Goal: Information Seeking & Learning: Learn about a topic

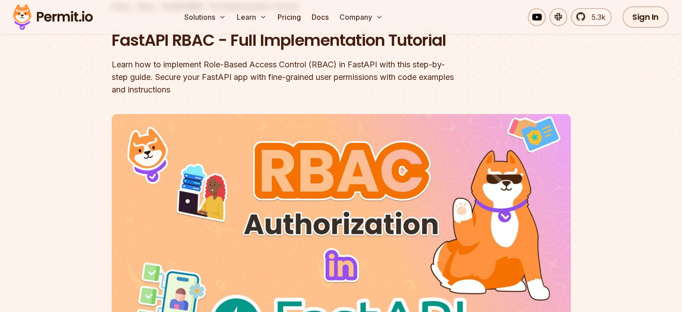
click at [169, 96] on header "FastAPI RBAC - Full Implementation Tutorial Learn how to implement Role-Based A…" at bounding box center [341, 224] width 459 height 391
drag, startPoint x: 0, startPoint y: 0, endPoint x: 169, endPoint y: 96, distance: 194.2
click at [169, 96] on header "FastAPI RBAC - Full Implementation Tutorial Learn how to implement Role-Based A…" at bounding box center [341, 224] width 459 height 391
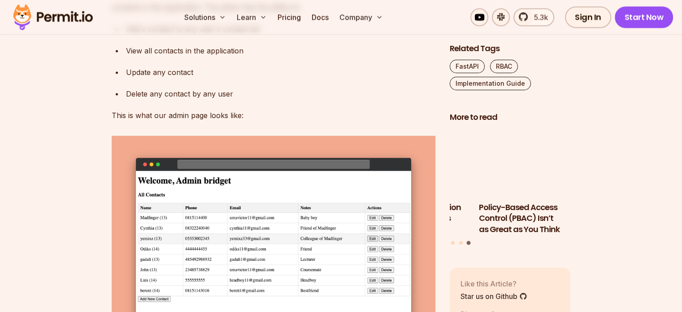
scroll to position [1666, 0]
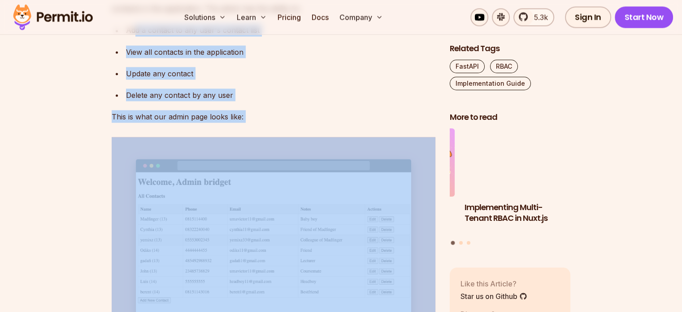
drag, startPoint x: 135, startPoint y: 113, endPoint x: 293, endPoint y: 229, distance: 196.6
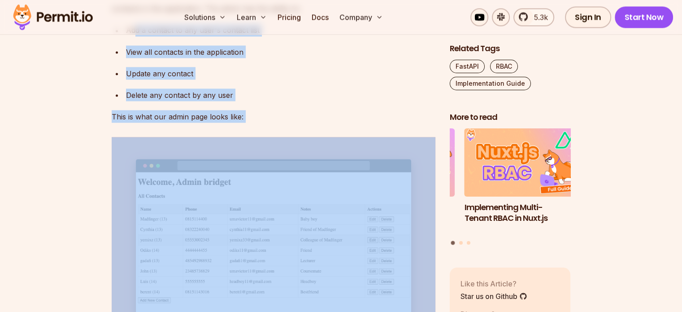
click at [255, 122] on p "This is what our admin page looks like:" at bounding box center [274, 116] width 324 height 13
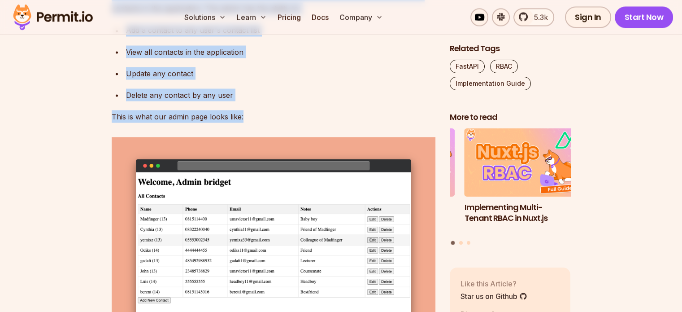
drag, startPoint x: 255, startPoint y: 204, endPoint x: 109, endPoint y: 61, distance: 203.9
drag, startPoint x: 109, startPoint y: 61, endPoint x: 254, endPoint y: 213, distance: 210.2
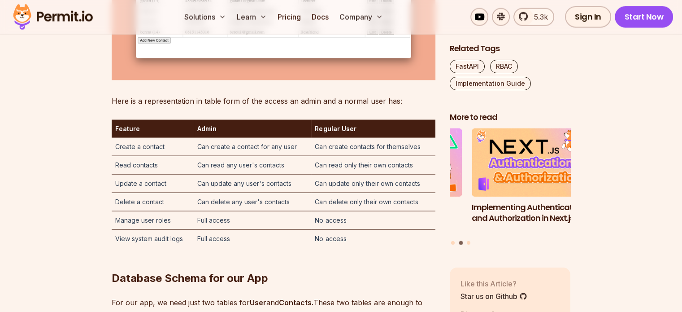
scroll to position [1928, 0]
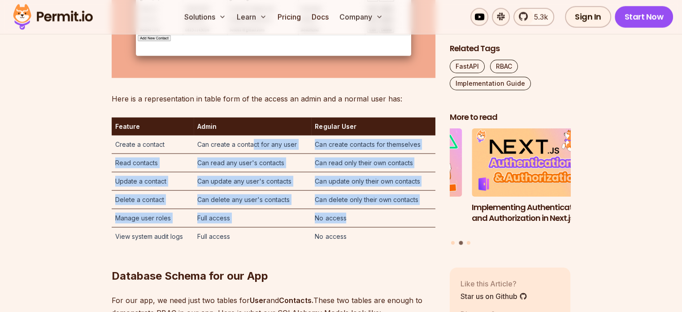
drag, startPoint x: 254, startPoint y: 226, endPoint x: 375, endPoint y: 311, distance: 148.0
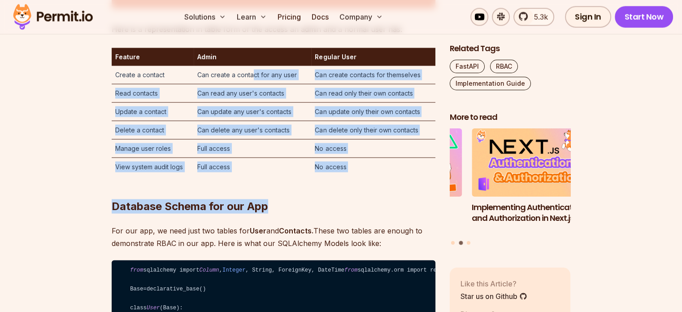
scroll to position [2012, 0]
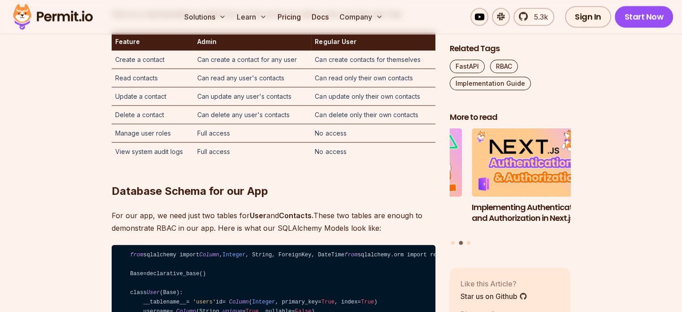
click at [371, 234] on p "For our app, we need just two tables for User and Contacts. These two tables ar…" at bounding box center [274, 221] width 324 height 25
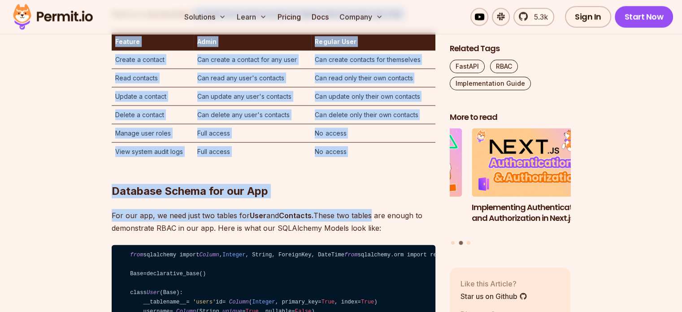
drag, startPoint x: 371, startPoint y: 292, endPoint x: 188, endPoint y: 96, distance: 268.4
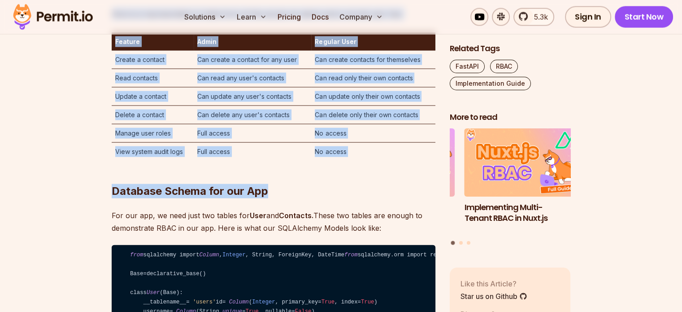
drag, startPoint x: 107, startPoint y: 129, endPoint x: 366, endPoint y: 253, distance: 287.6
click at [366, 198] on h2 "Database Schema for our App" at bounding box center [274, 173] width 324 height 50
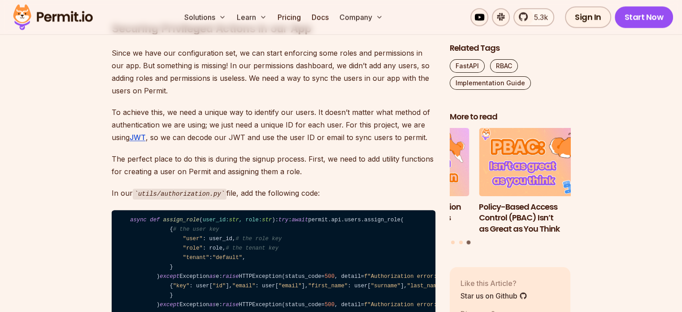
scroll to position [4682, 0]
